Goal: Transaction & Acquisition: Purchase product/service

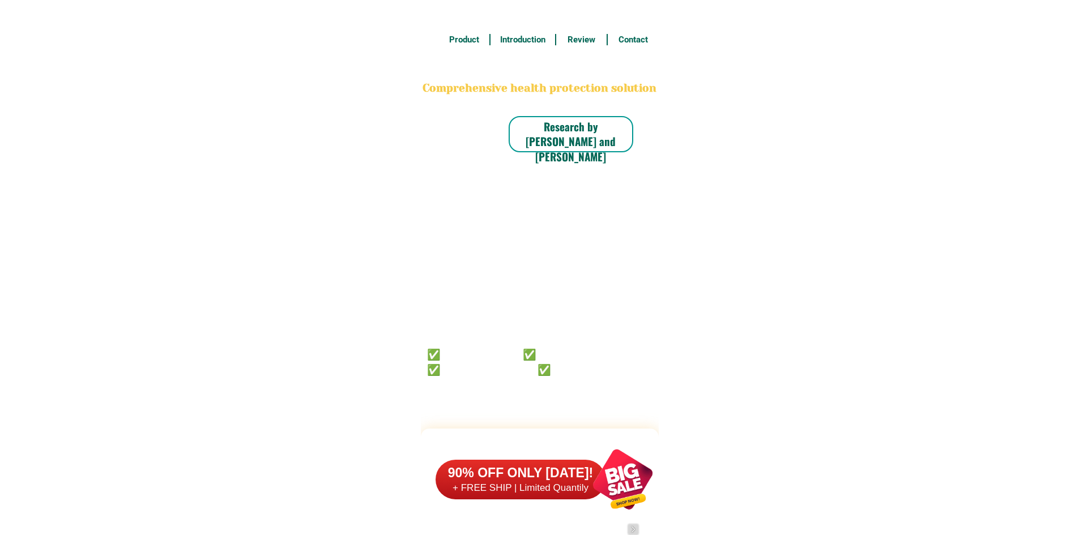
type input "09686182980"
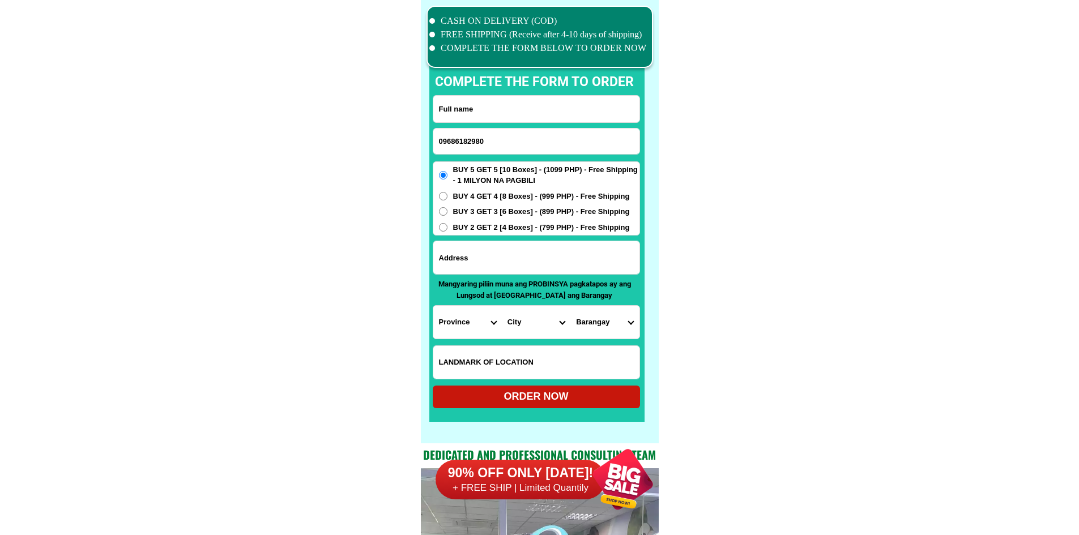
scroll to position [8805, 0]
click at [467, 110] on input "Input full_name" at bounding box center [536, 109] width 206 height 27
paste input "[PERSON_NAME]"
type input "[PERSON_NAME]"
click at [511, 234] on div "BUY 5 GET 5 [10 Boxes] - (1099 PHP) - Free Shipping - 1 MILYON NA PAGBILI BUY 4…" at bounding box center [536, 198] width 207 height 75
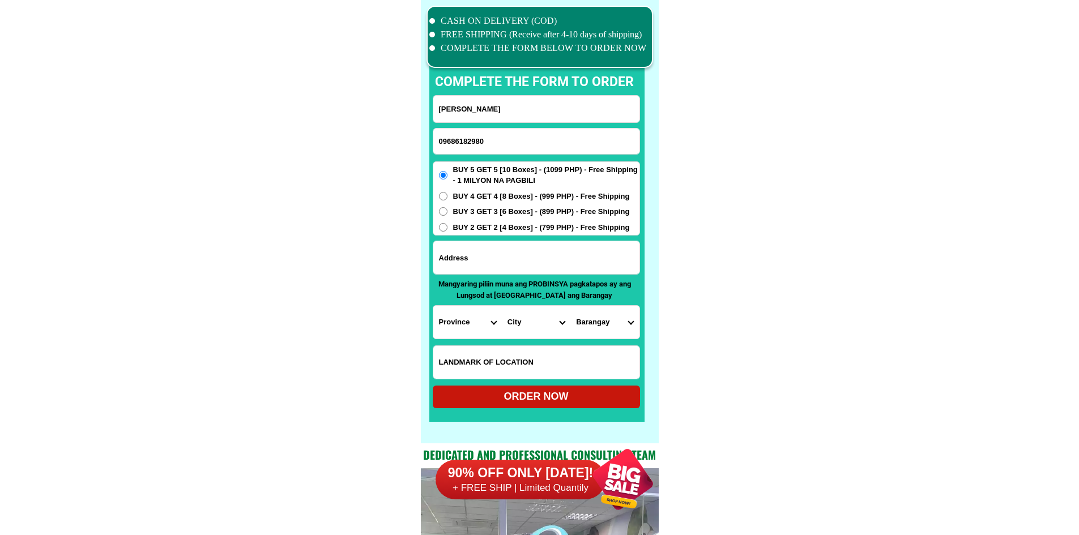
click at [511, 228] on span "BUY 2 GET 2 [4 Boxes] - (799 PHP) - Free Shipping" at bounding box center [541, 227] width 177 height 11
click at [447, 228] on input "BUY 2 GET 2 [4 Boxes] - (799 PHP) - Free Shipping" at bounding box center [443, 227] width 8 height 8
radio input "true"
click at [507, 264] on input "Input address" at bounding box center [536, 257] width 206 height 33
paste input "[GEOGRAPHIC_DATA] Subd. Molino Bscoor Cavite"
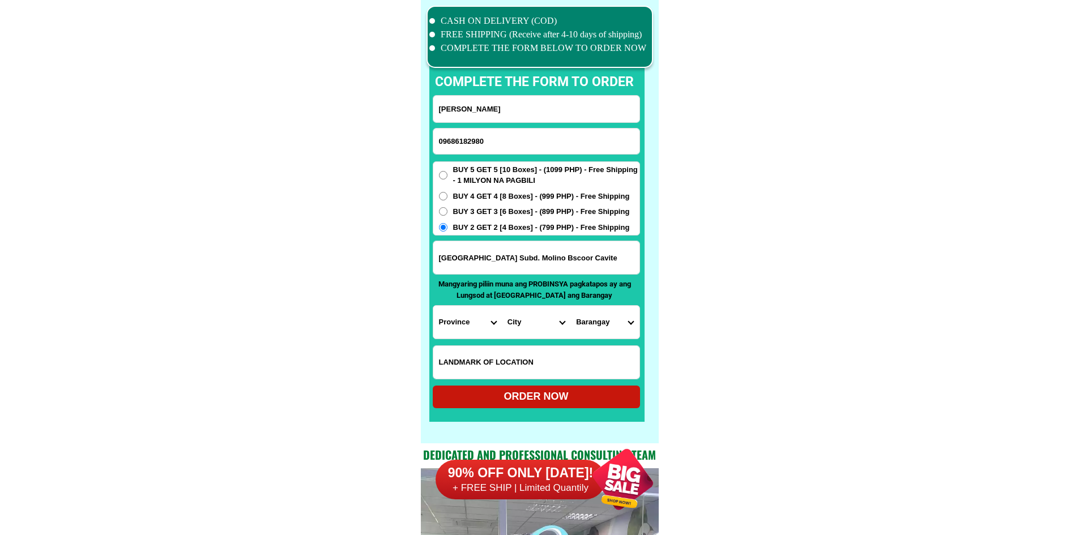
type input "[GEOGRAPHIC_DATA] Subd. Molino Bscoor Cavite"
click at [523, 172] on span "BUY 5 GET 5 [10 Boxes] - (1099 PHP) - Free Shipping - 1 MILYON NA PAGBILI" at bounding box center [546, 175] width 186 height 22
click at [447, 172] on input "BUY 5 GET 5 [10 Boxes] - (1099 PHP) - Free Shipping - 1 MILYON NA PAGBILI" at bounding box center [443, 175] width 8 height 8
radio input "true"
click at [457, 306] on select "Province [GEOGRAPHIC_DATA] [GEOGRAPHIC_DATA][PERSON_NAME][GEOGRAPHIC_DATA][GEOG…" at bounding box center [467, 322] width 69 height 33
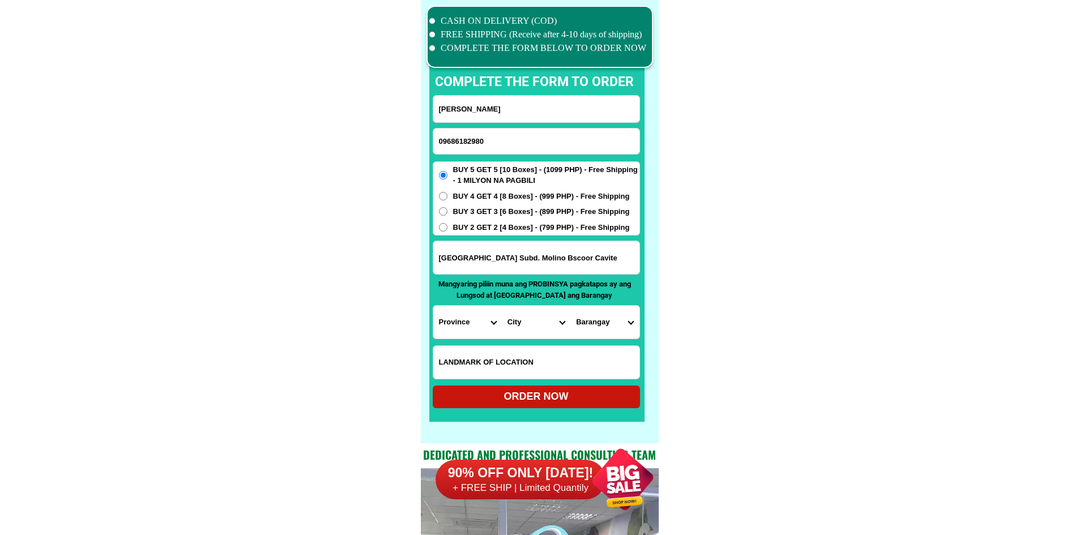
select select "63_826"
click at [433, 306] on select "Province [GEOGRAPHIC_DATA] [GEOGRAPHIC_DATA][PERSON_NAME][GEOGRAPHIC_DATA][GEOG…" at bounding box center [467, 322] width 69 height 33
click at [534, 323] on select "City [PERSON_NAME] [PERSON_NAME] [GEOGRAPHIC_DATA]-city [GEOGRAPHIC_DATA]-[GEOG…" at bounding box center [536, 322] width 69 height 33
select select "63_8268103"
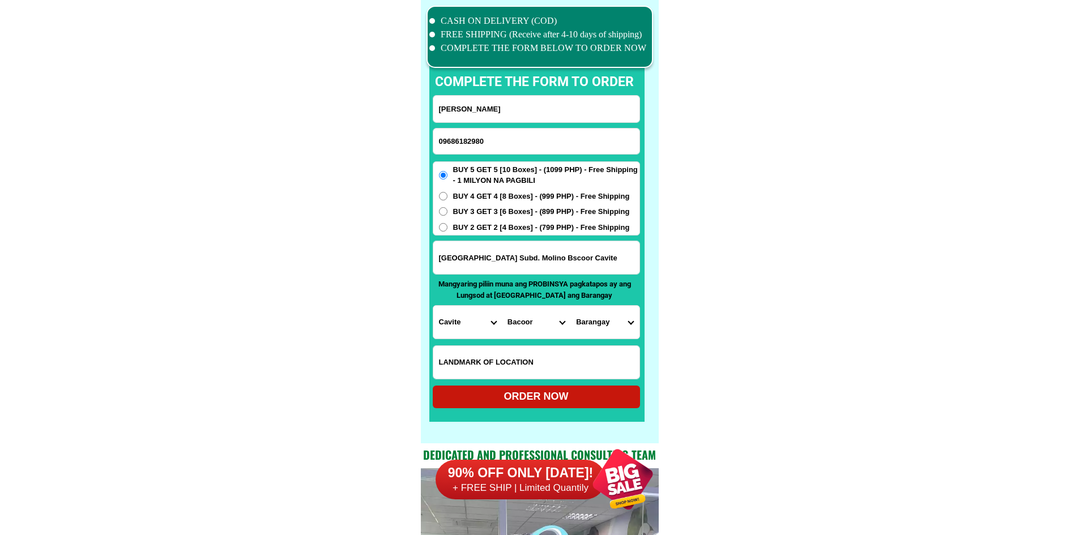
click at [617, 331] on select "Barangay [PERSON_NAME] [PERSON_NAME] Aniban iii Aniban iv Aniban v Banalo Bayan…" at bounding box center [604, 322] width 69 height 33
select select "63_82681032334"
click at [570, 306] on select "Barangay [PERSON_NAME] [PERSON_NAME] Aniban iii Aniban iv Aniban v Banalo Bayan…" at bounding box center [604, 322] width 69 height 33
click at [566, 396] on div "ORDER NOW" at bounding box center [536, 396] width 207 height 15
radio input "true"
